Goal: Information Seeking & Learning: Learn about a topic

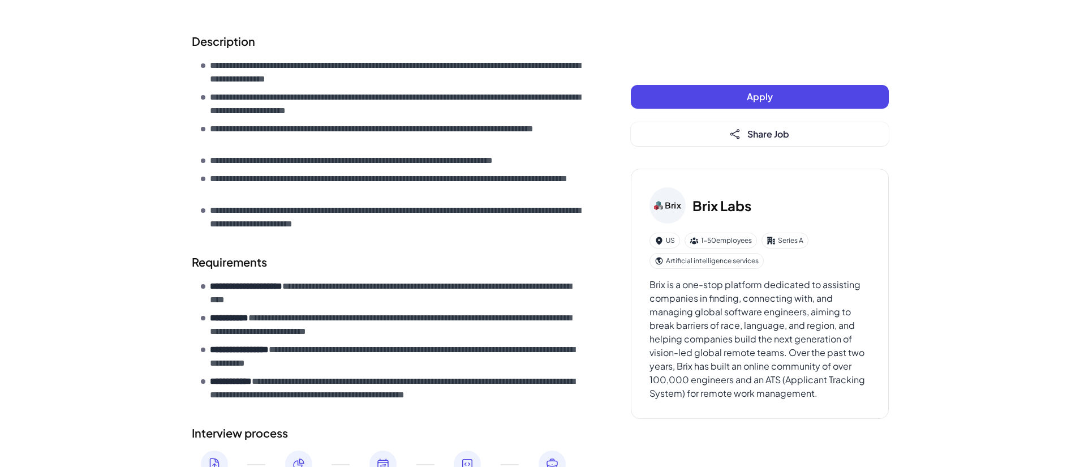
scroll to position [176, 0]
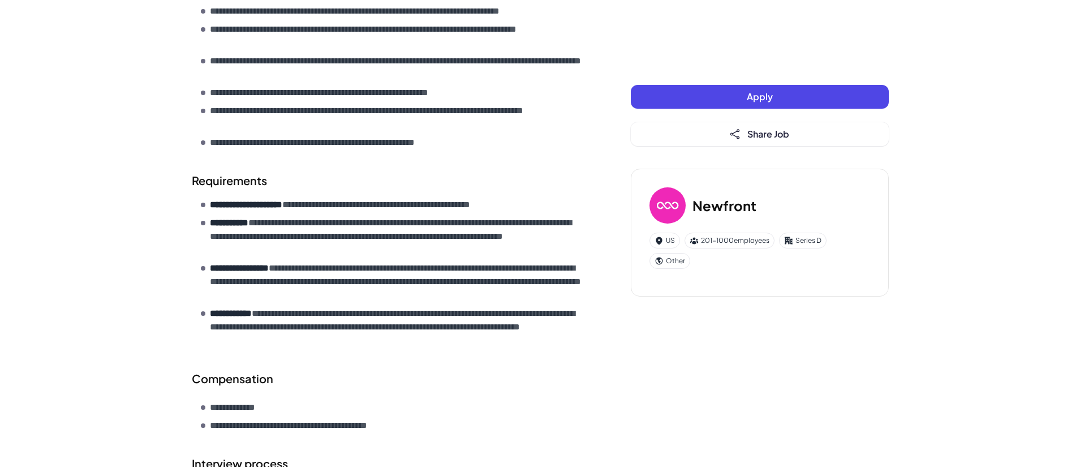
scroll to position [334, 0]
